Goal: Task Accomplishment & Management: Use online tool/utility

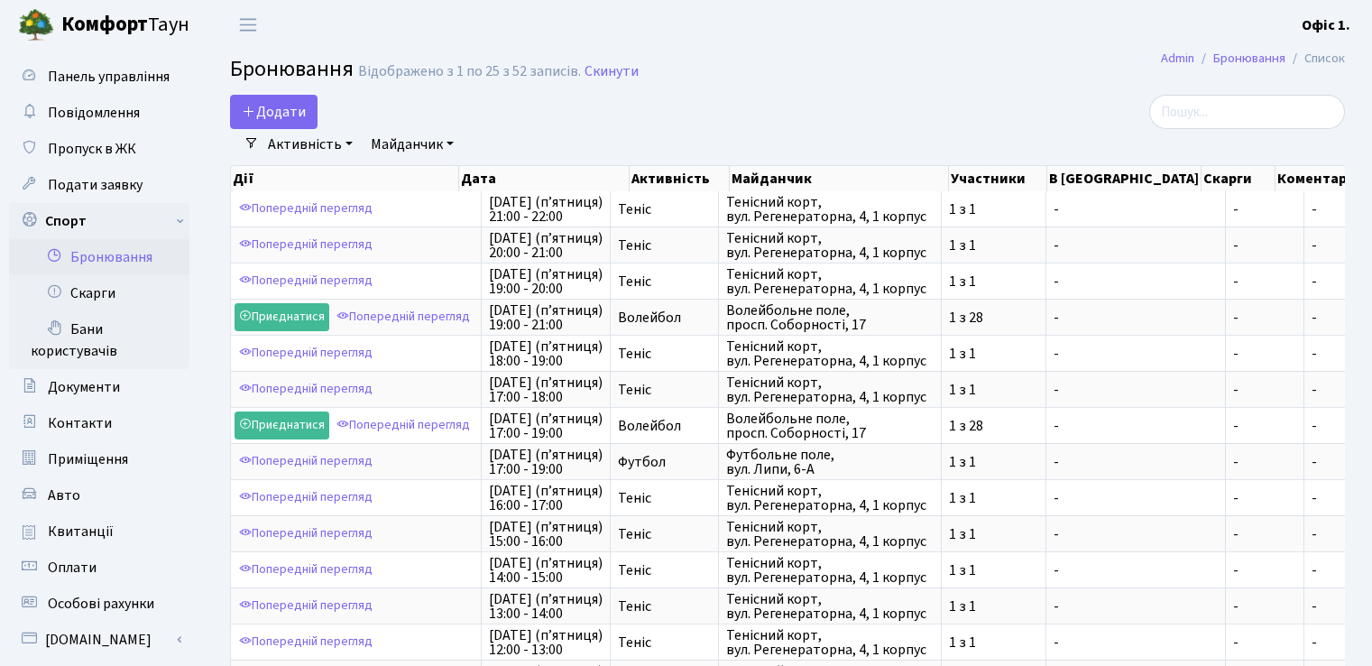
select select "1"
select select "25"
click at [276, 106] on button "Додати" at bounding box center [274, 112] width 88 height 34
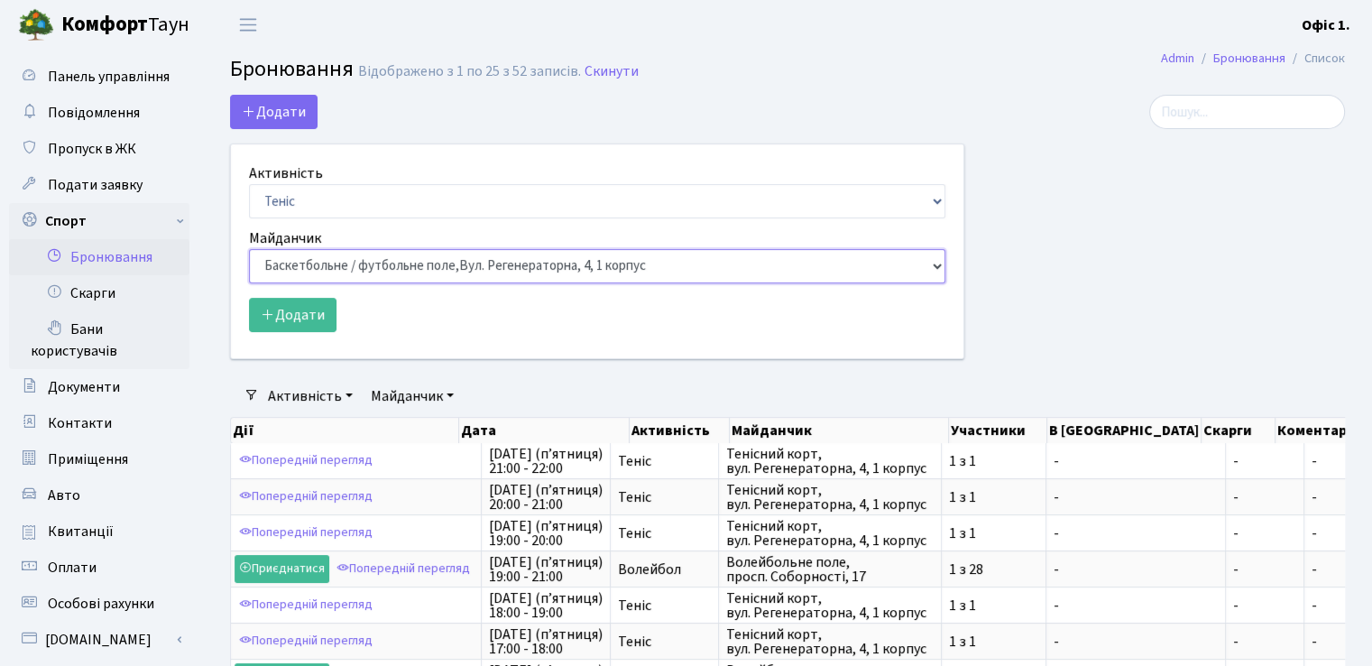
click at [938, 265] on select "Баскетбольне / футбольне поле, [GEOGRAPHIC_DATA]. [STREET_ADDRESS]. [STREET_ADD…" at bounding box center [597, 266] width 696 height 34
click at [1024, 329] on div at bounding box center [1168, 238] width 381 height 286
click at [73, 77] on span "Панель управління" at bounding box center [109, 77] width 122 height 20
